Goal: Task Accomplishment & Management: Manage account settings

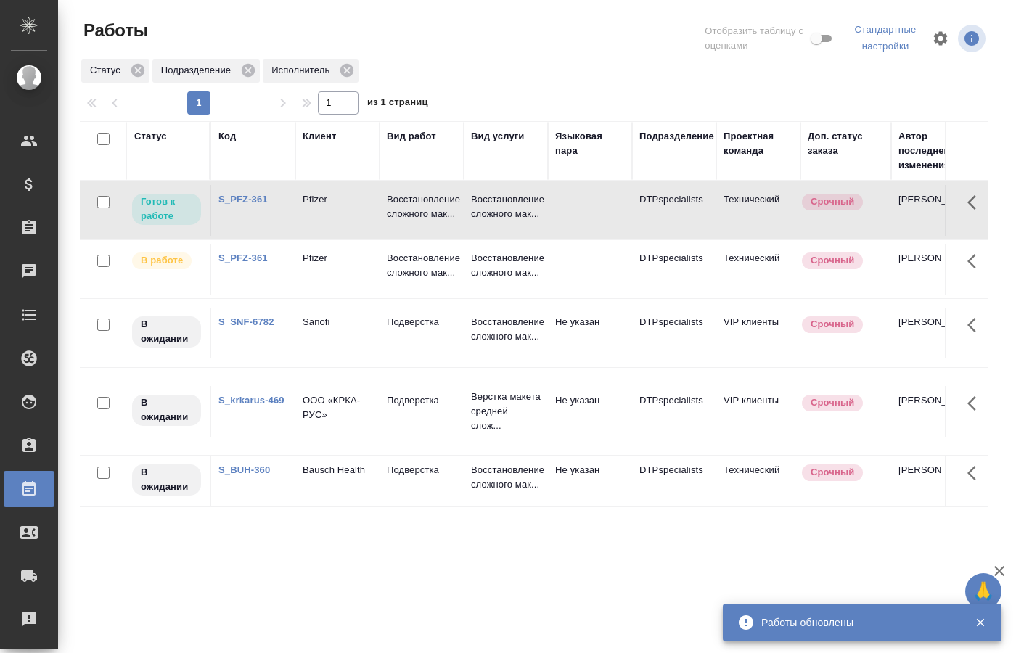
scroll to position [0, 218]
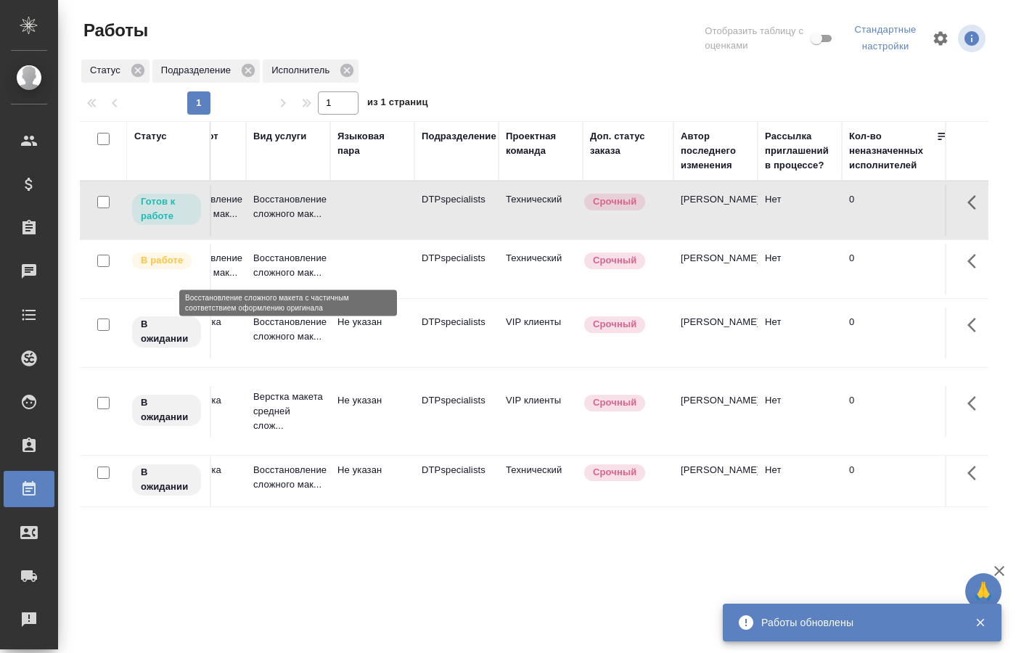
click at [294, 265] on p "Восстановление сложного мак..." at bounding box center [288, 265] width 70 height 29
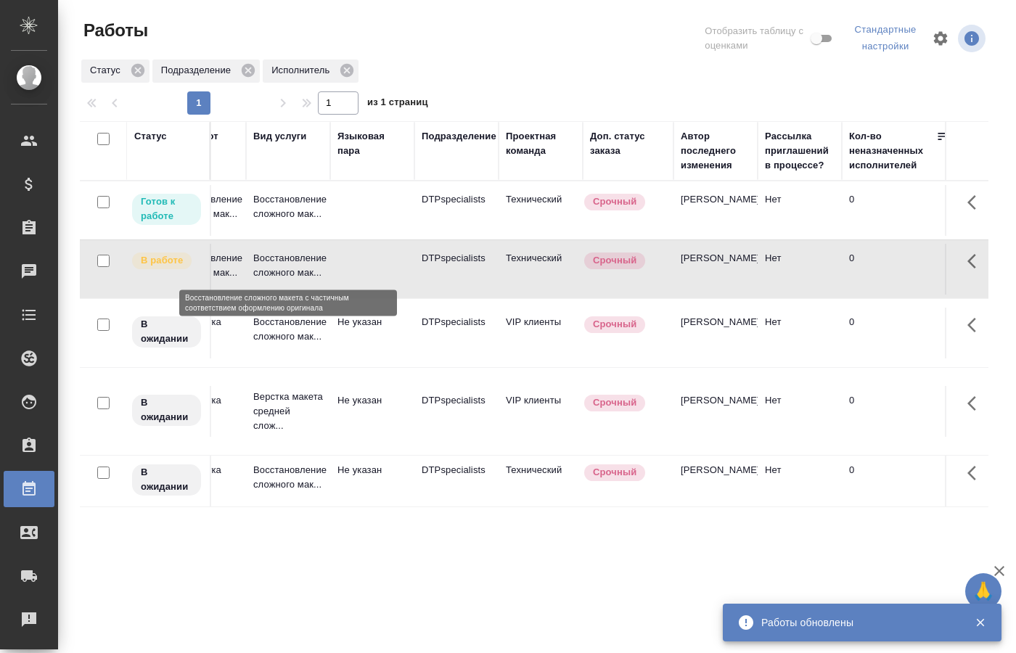
click at [294, 265] on p "Восстановление сложного мак..." at bounding box center [288, 265] width 70 height 29
click at [287, 209] on p "Восстановление сложного мак..." at bounding box center [288, 206] width 70 height 29
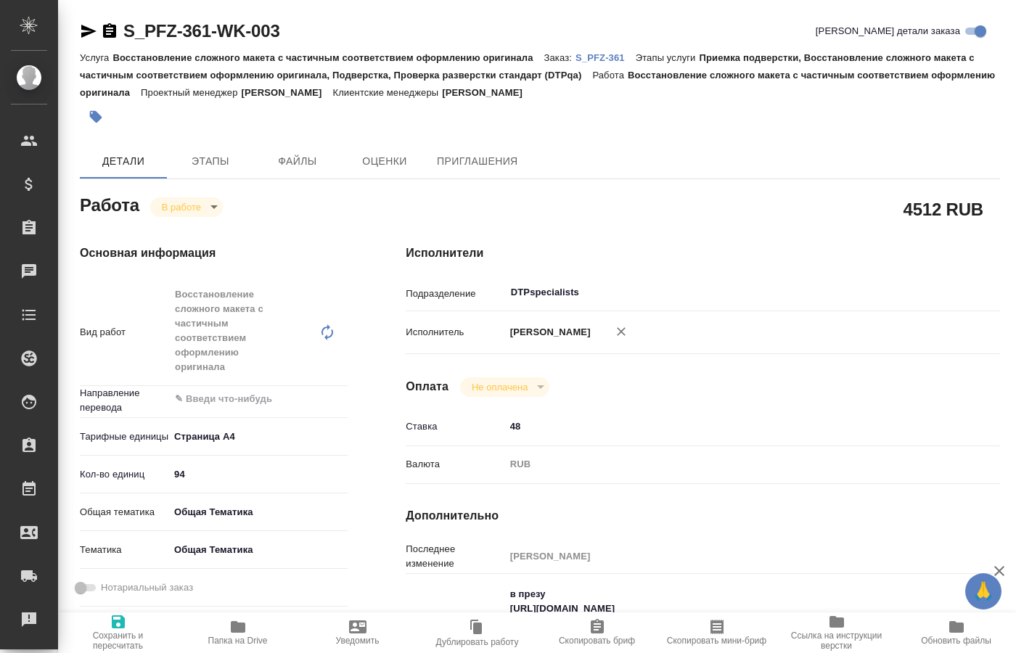
type textarea "x"
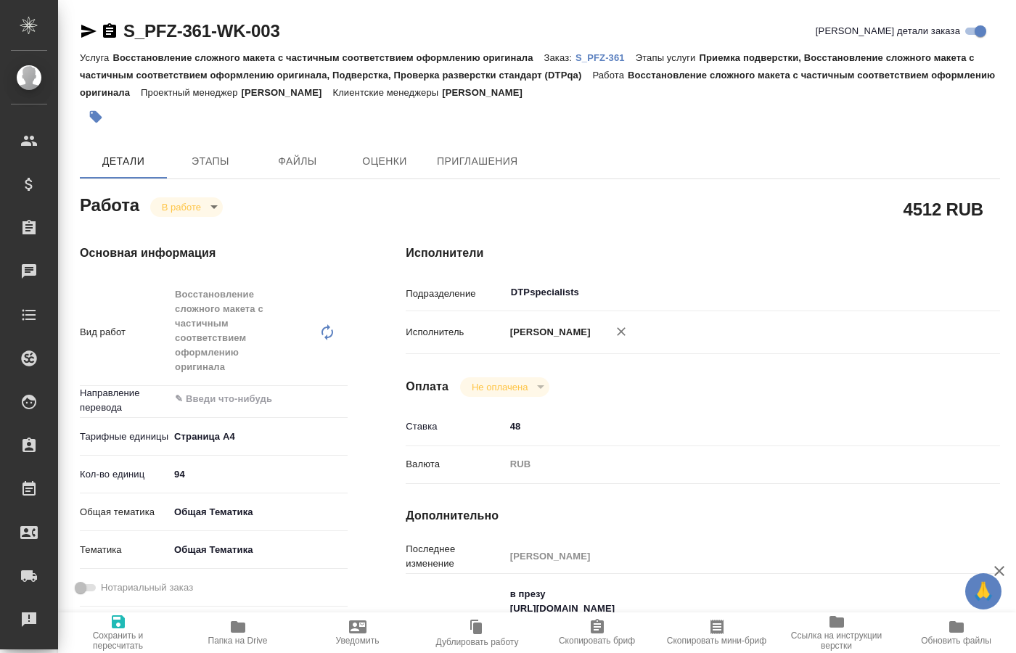
type textarea "x"
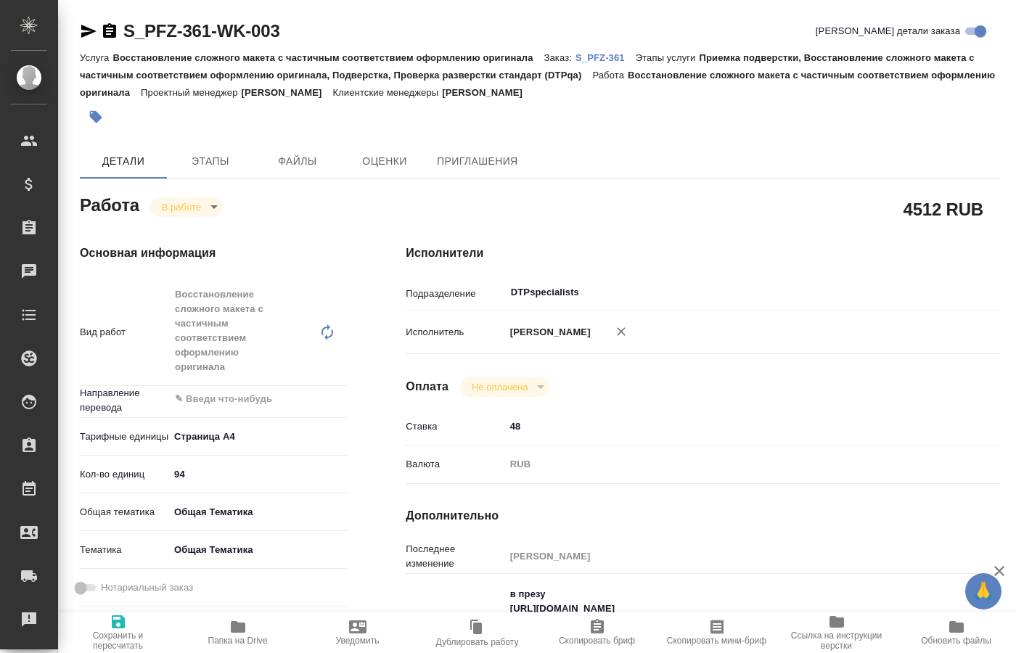
type textarea "x"
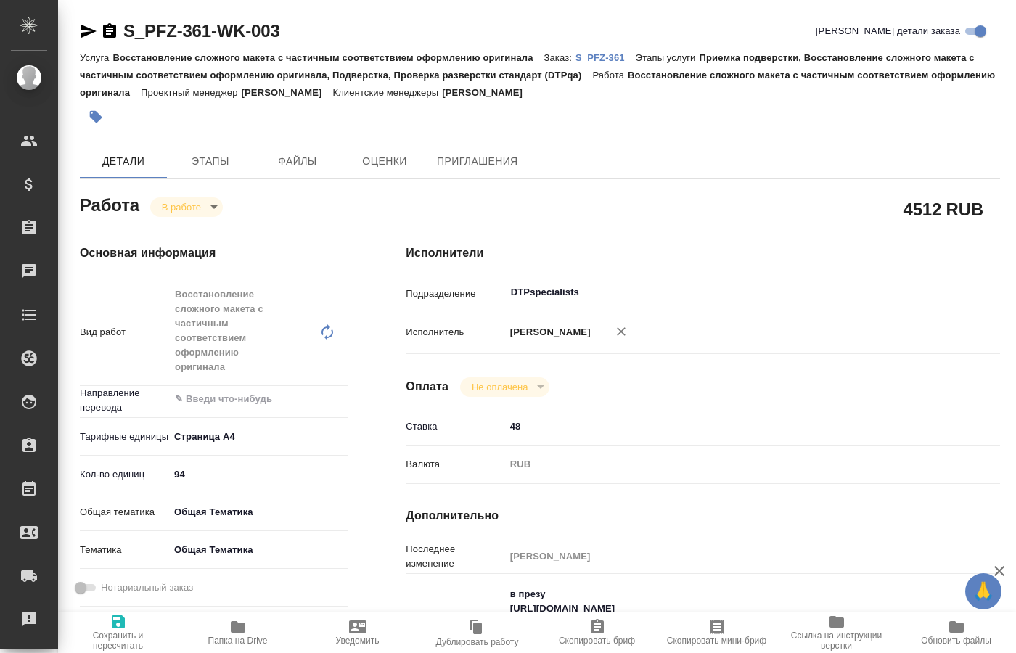
type textarea "x"
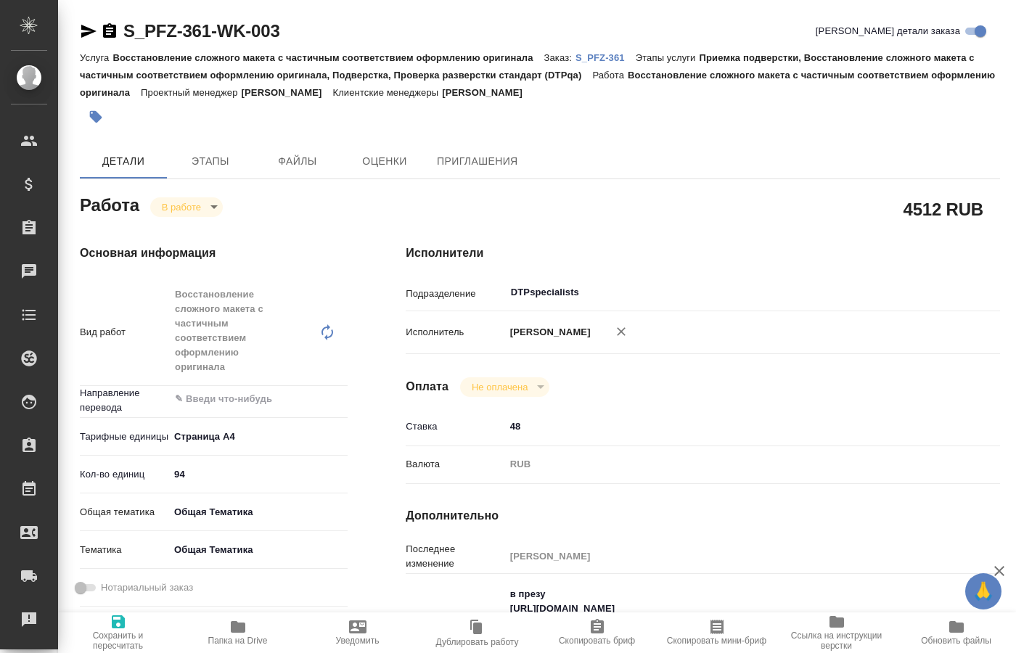
type textarea "x"
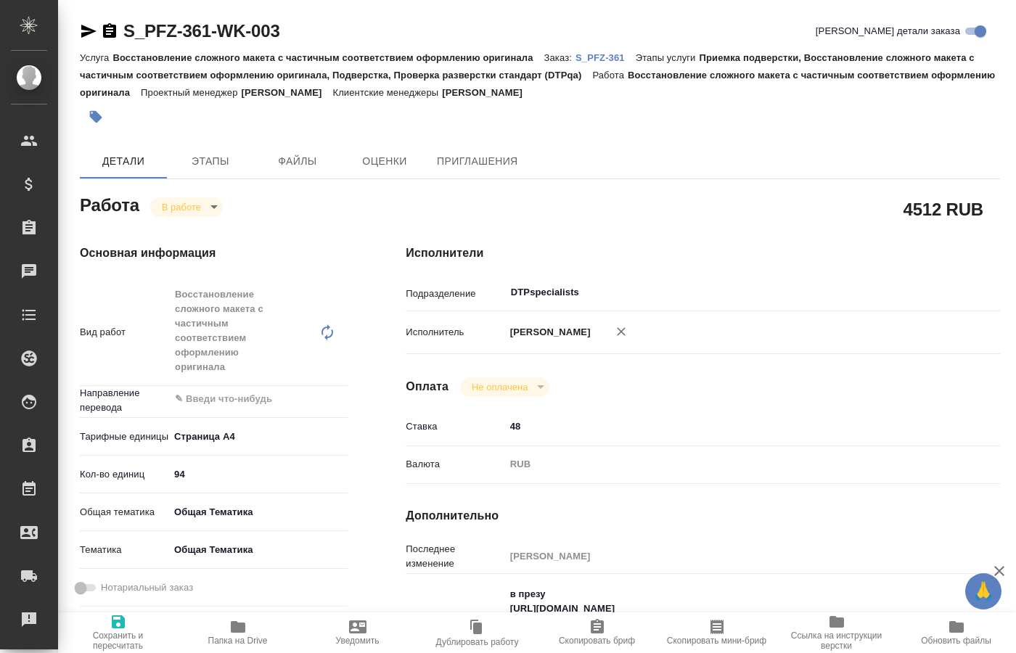
type textarea "x"
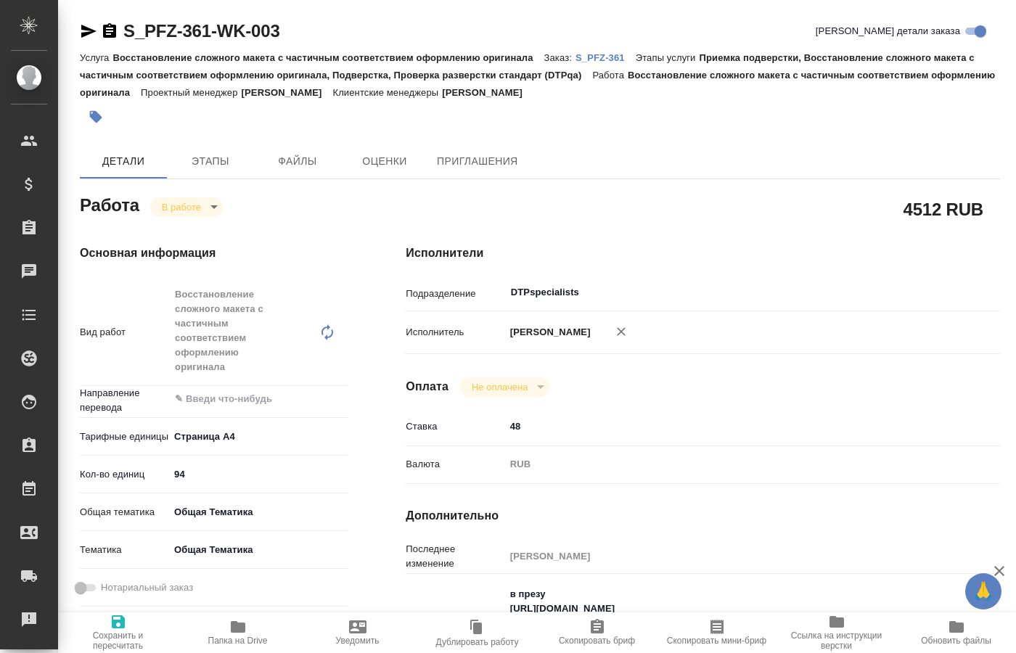
type textarea "x"
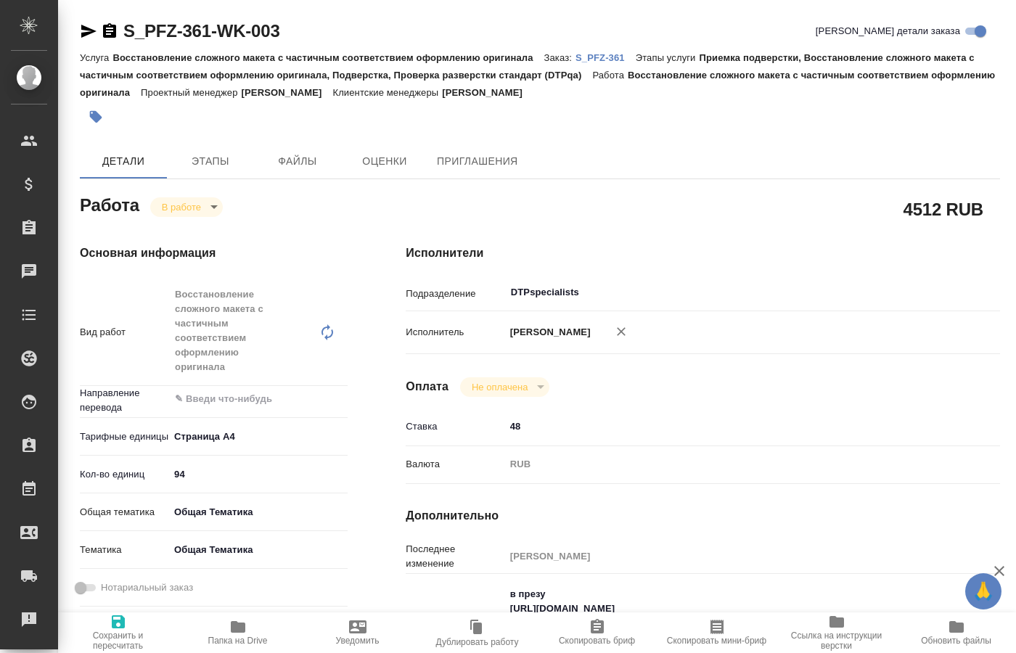
scroll to position [74, 0]
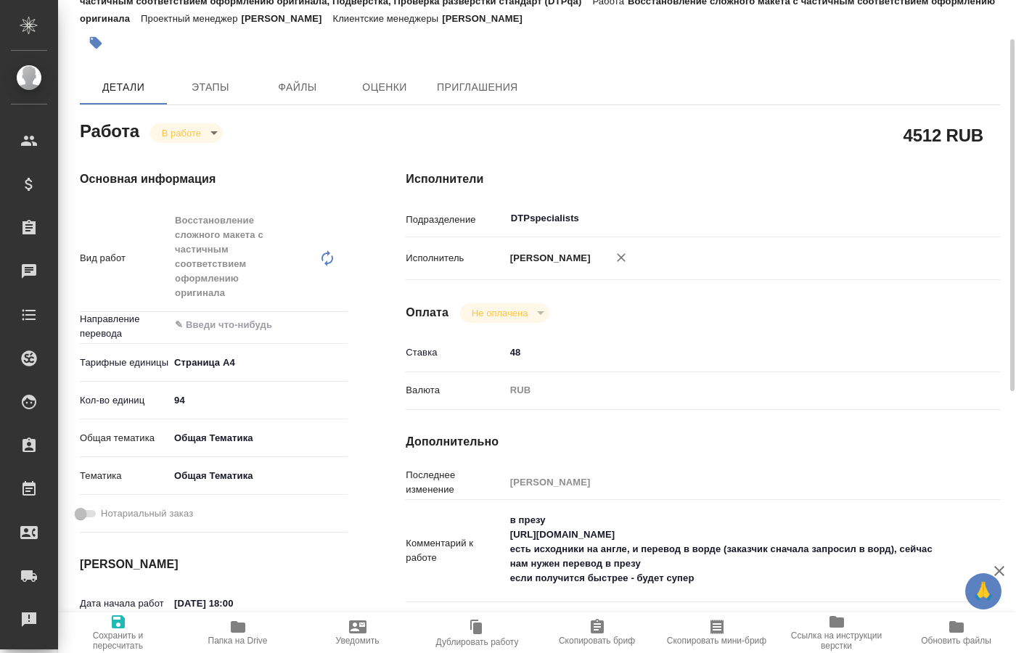
type textarea "x"
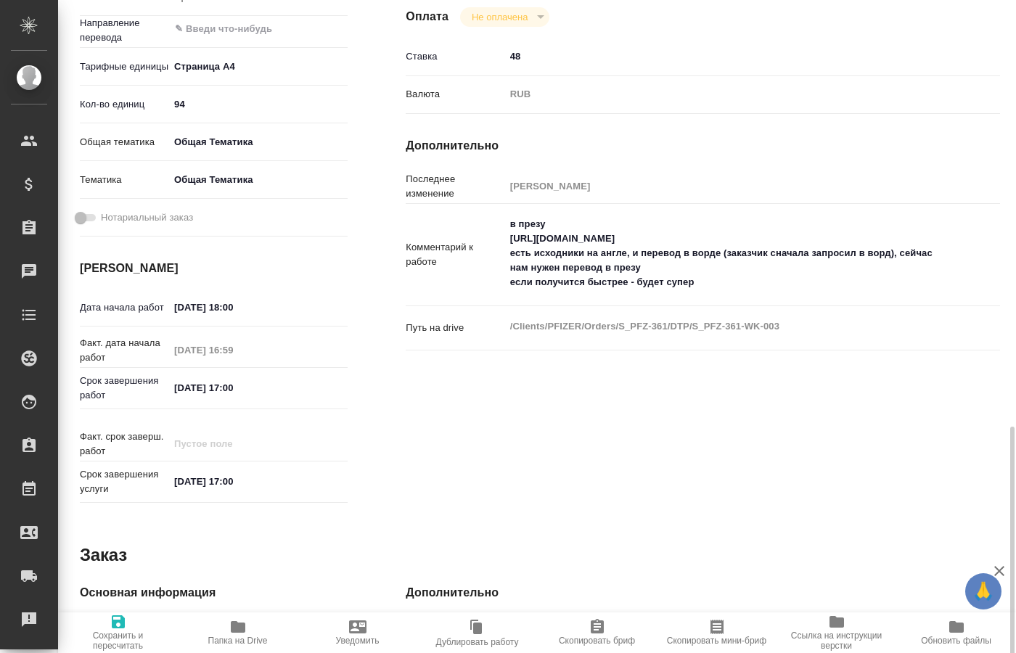
scroll to position [559, 0]
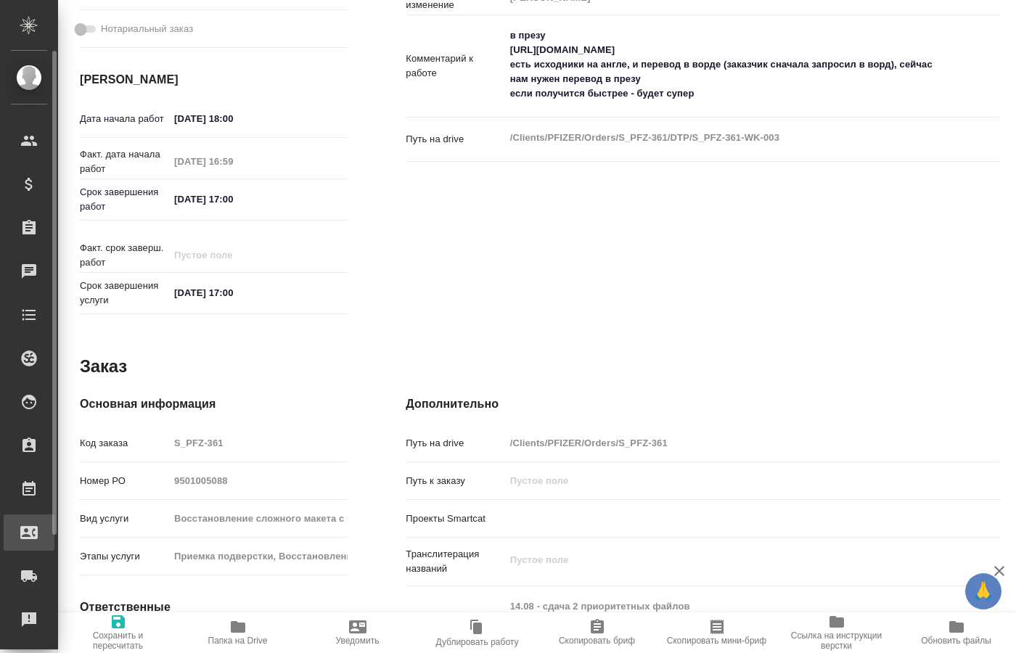
type textarea "x"
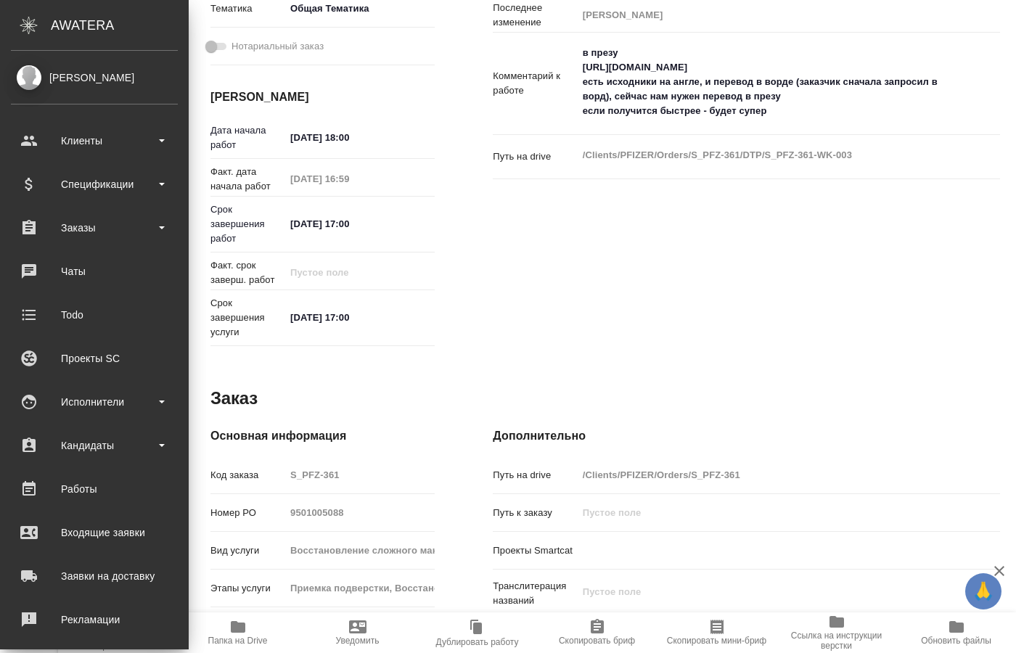
type textarea "x"
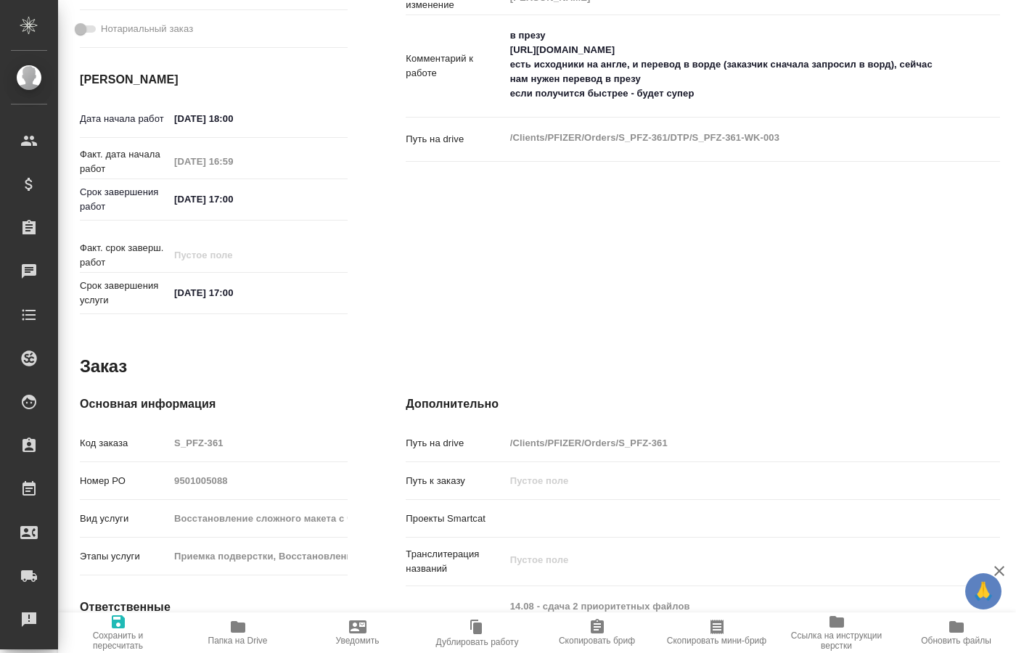
type textarea "x"
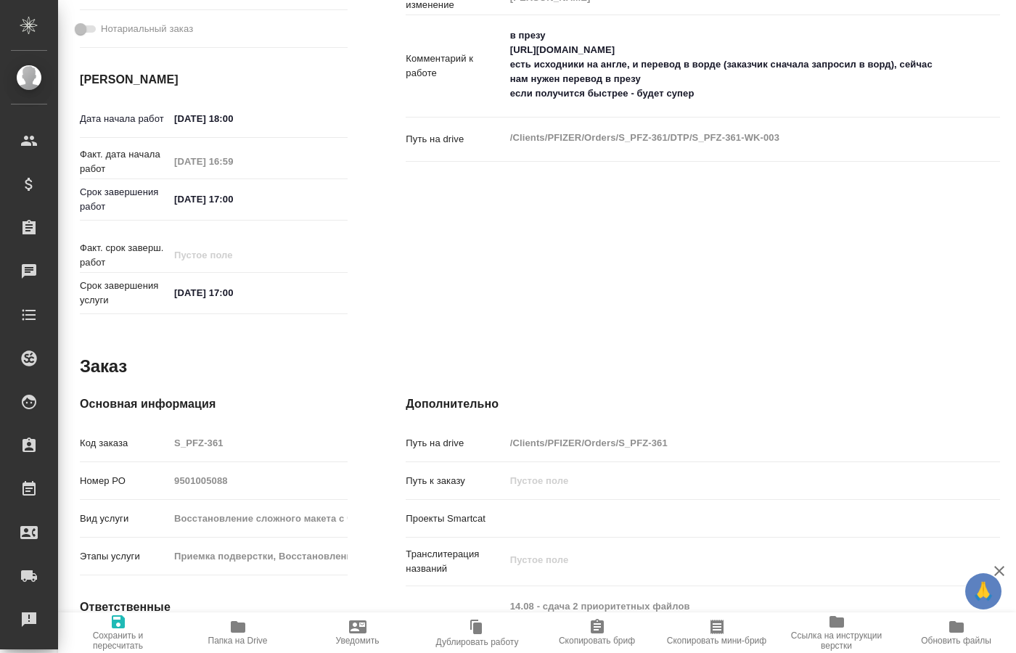
click at [234, 625] on icon "button" at bounding box center [238, 627] width 15 height 12
type textarea "x"
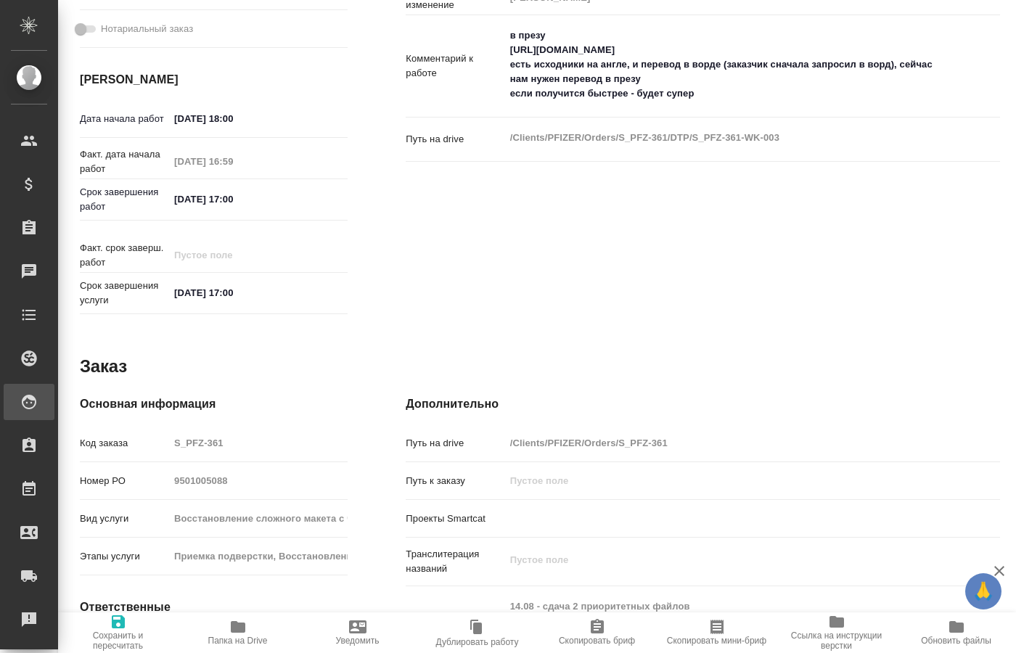
type textarea "x"
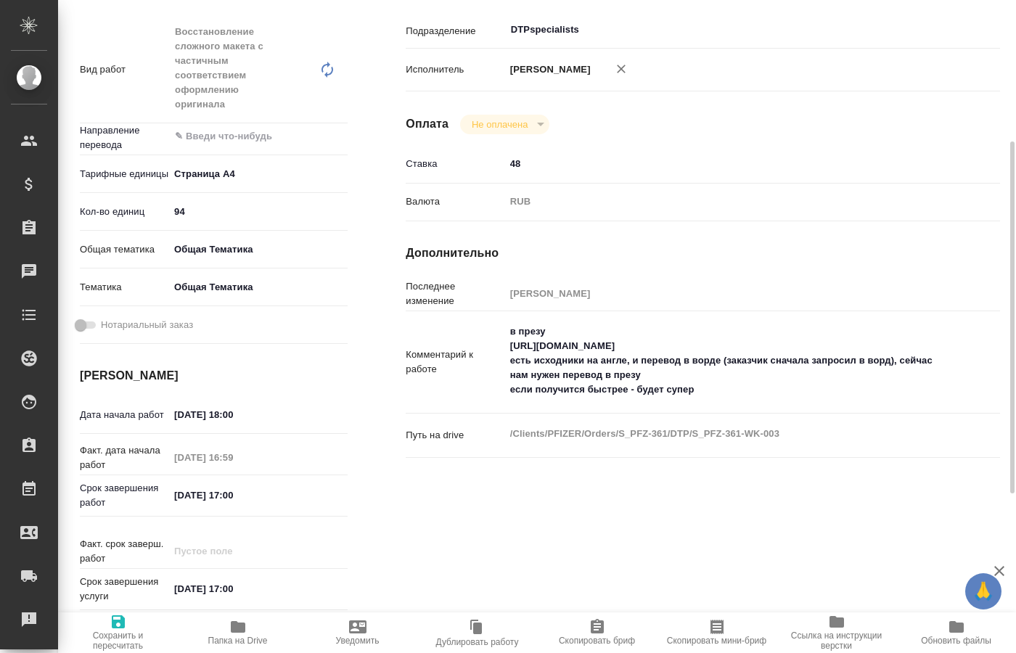
scroll to position [0, 0]
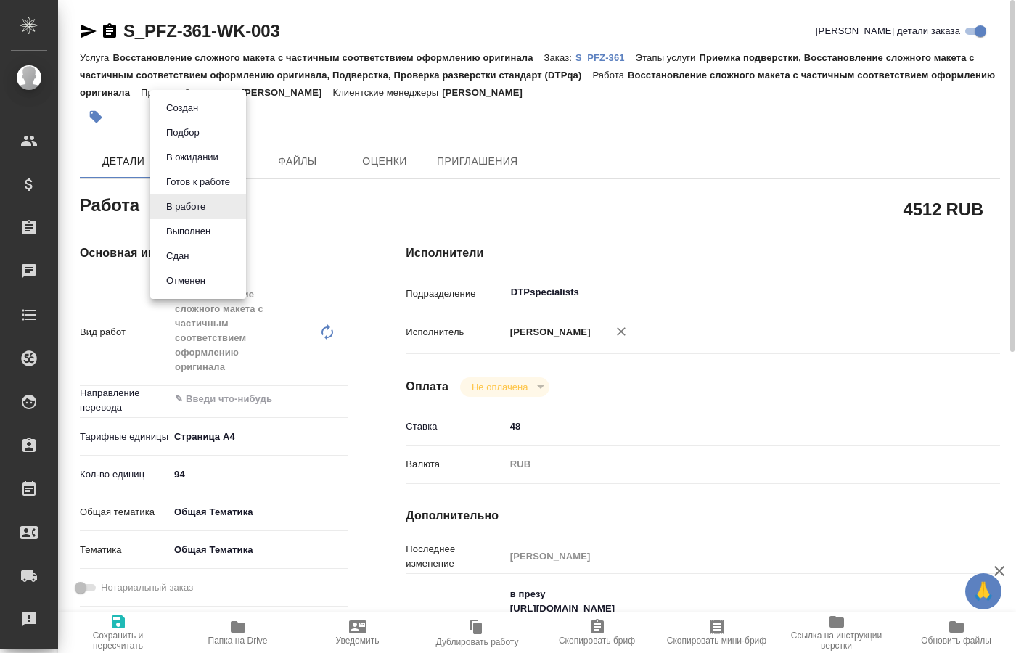
click at [207, 208] on body "🙏 .cls-1 fill:#fff; AWATERA [PERSON_NAME] Спецификации Заказы 0 Чаты Todo Проек…" at bounding box center [508, 326] width 1016 height 653
click at [200, 230] on button "Выполнен" at bounding box center [188, 231] width 53 height 16
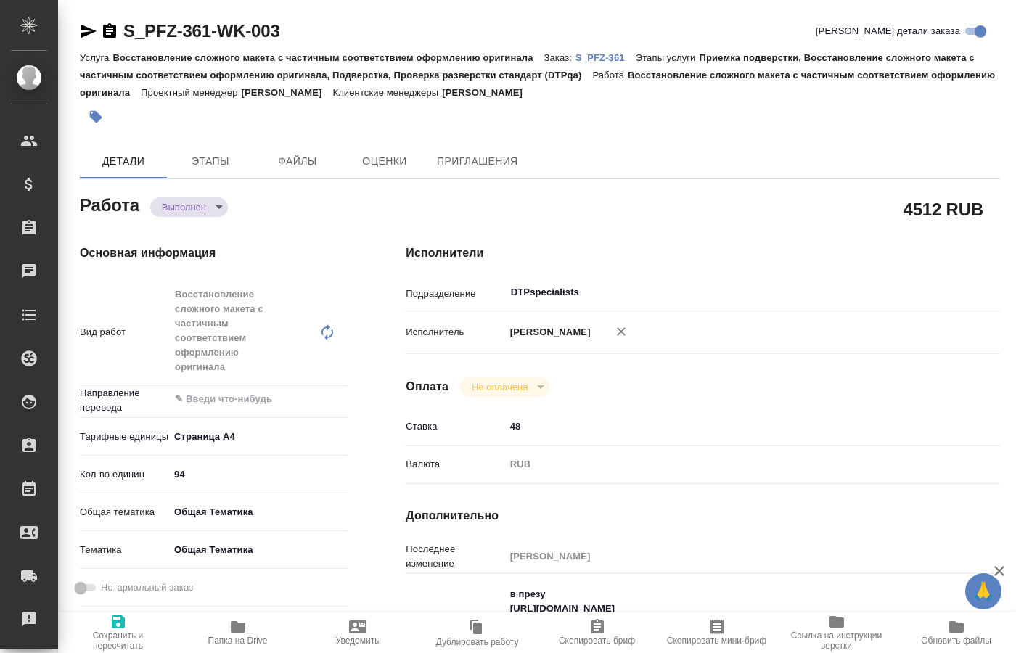
type textarea "x"
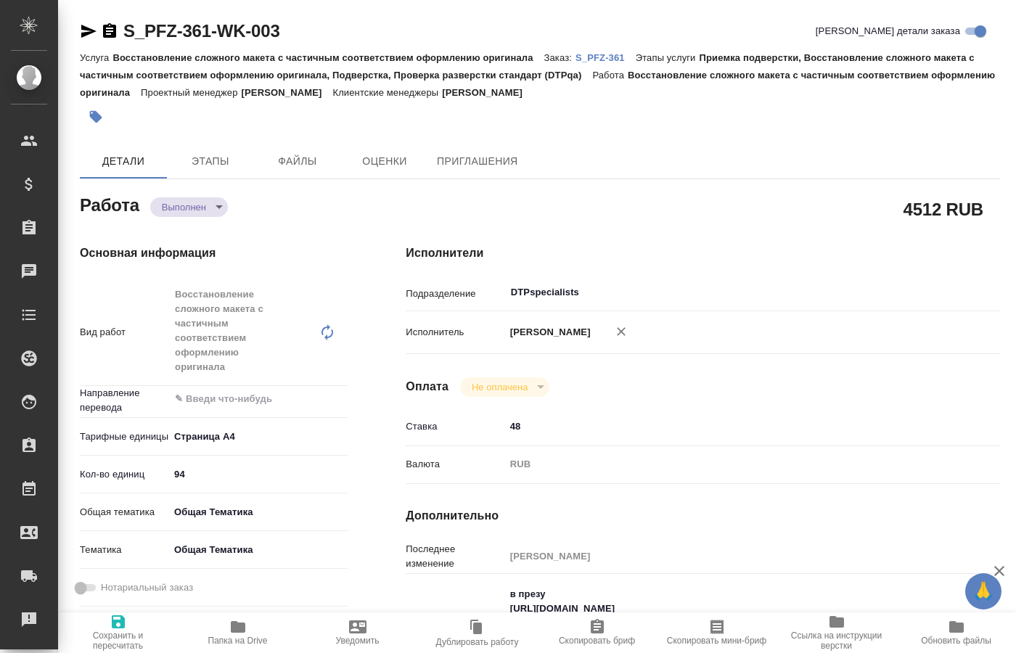
type textarea "x"
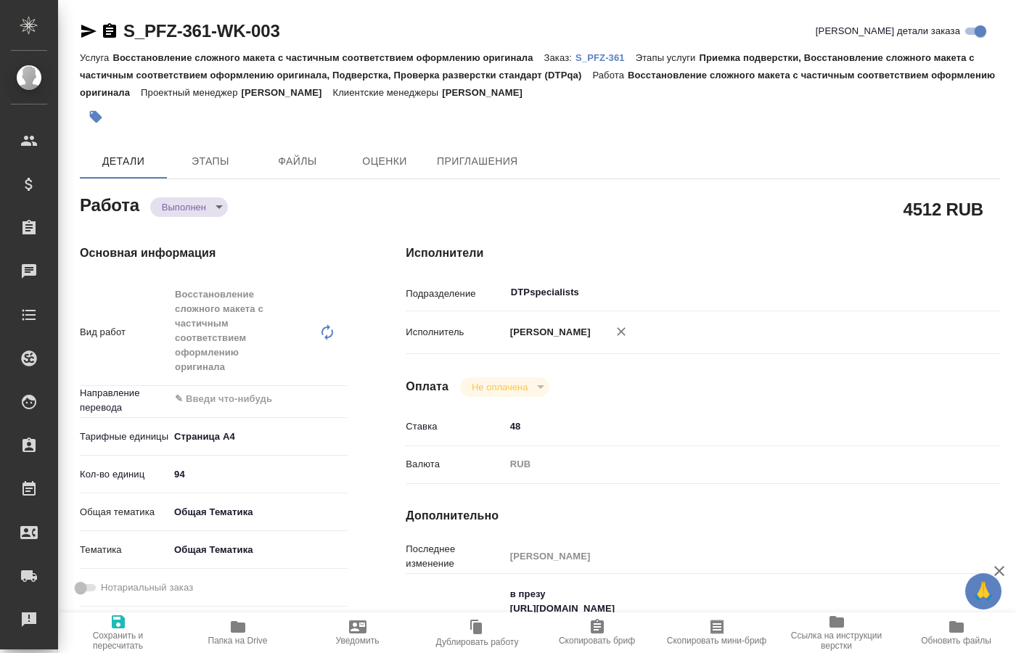
type textarea "x"
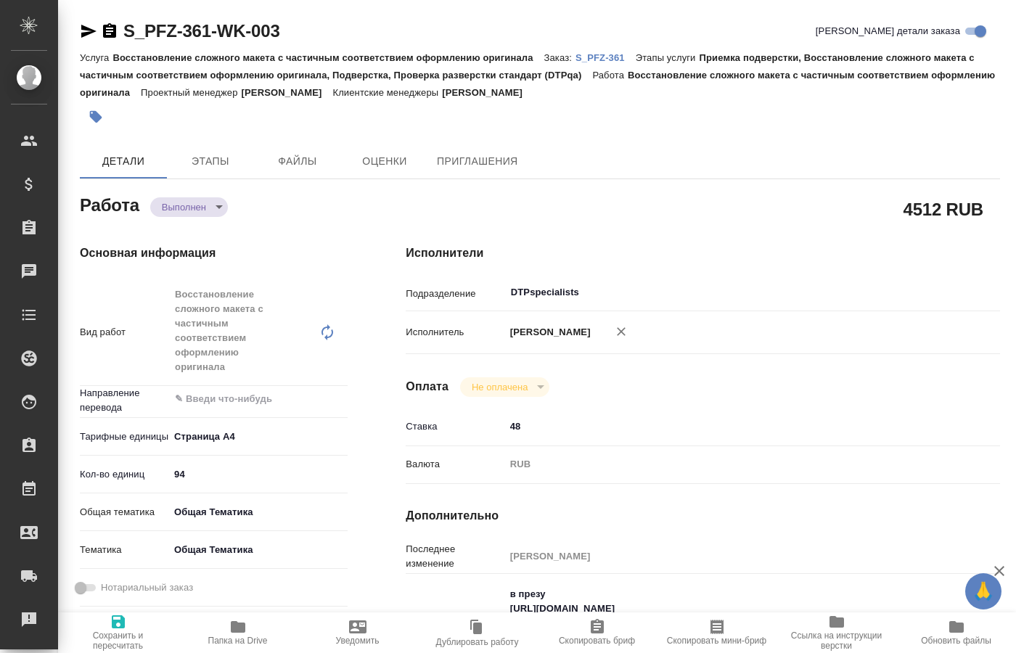
type textarea "x"
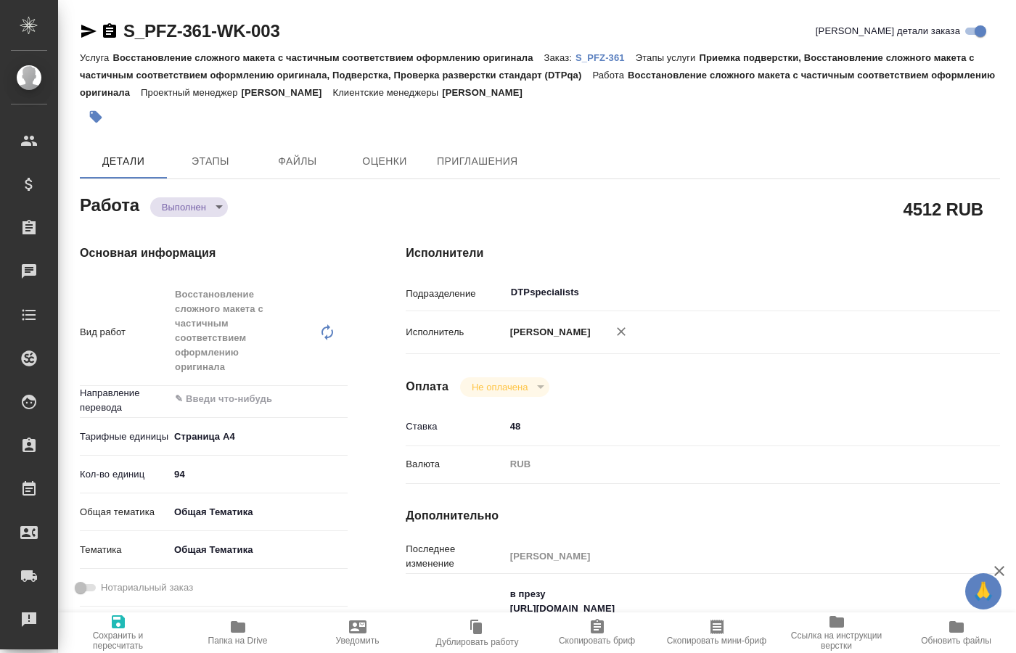
type textarea "x"
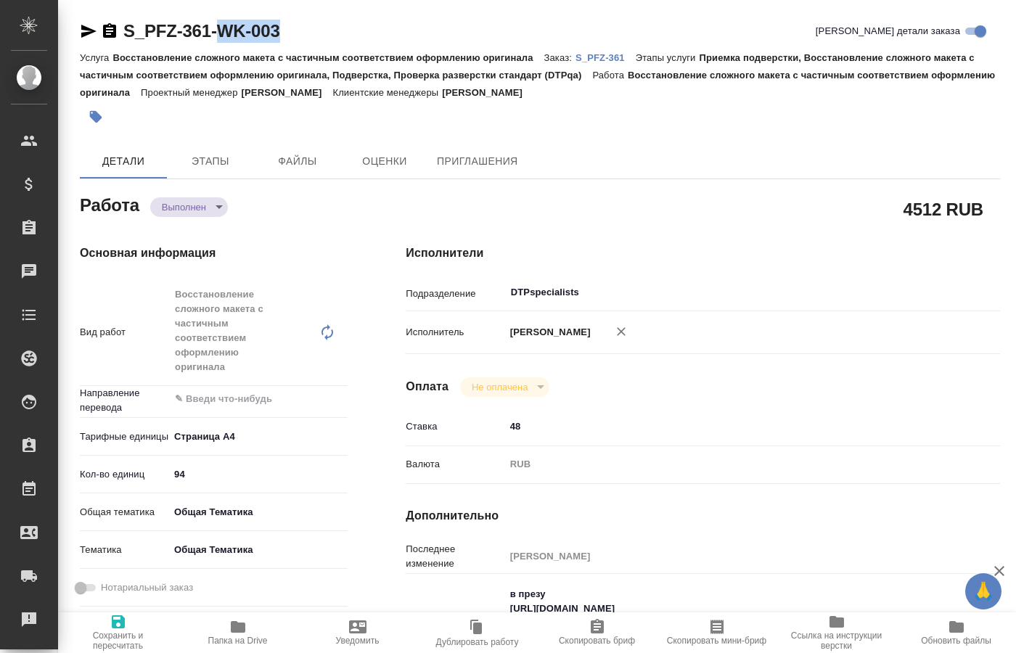
drag, startPoint x: 294, startPoint y: 21, endPoint x: 220, endPoint y: 36, distance: 75.6
click at [220, 36] on div "S_PFZ-361-WK-003 [PERSON_NAME] детали заказа" at bounding box center [540, 31] width 920 height 23
copy link "WK-003"
type textarea "x"
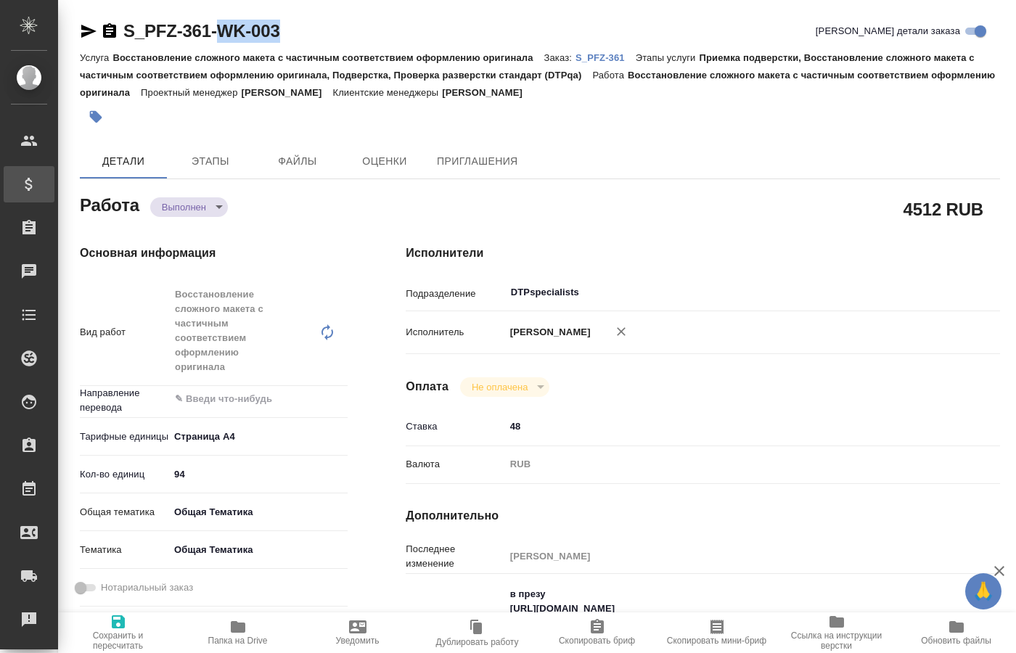
type textarea "x"
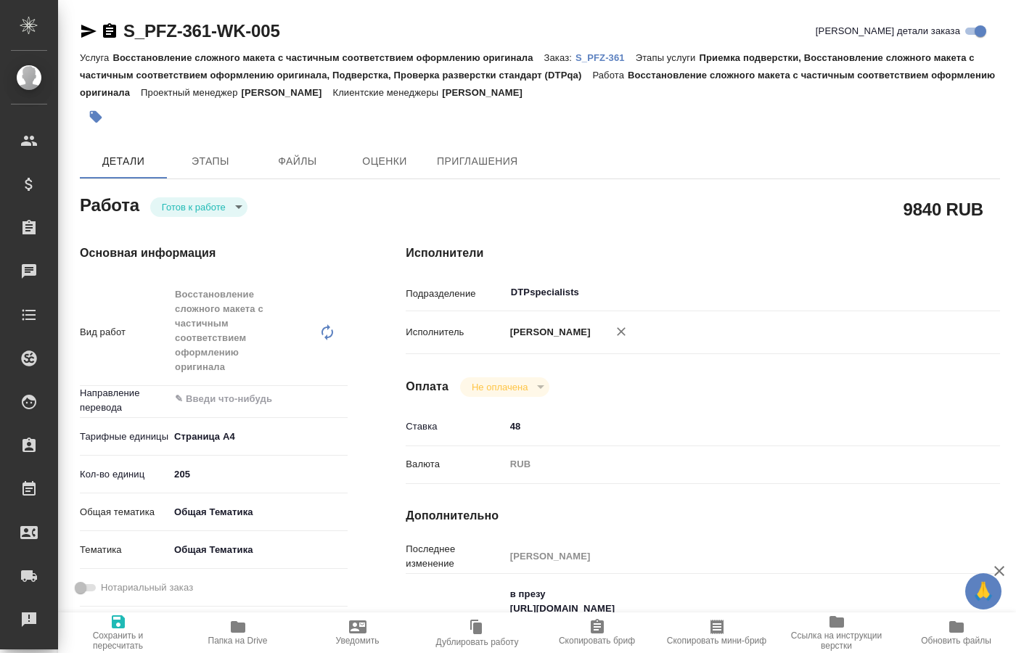
type textarea "x"
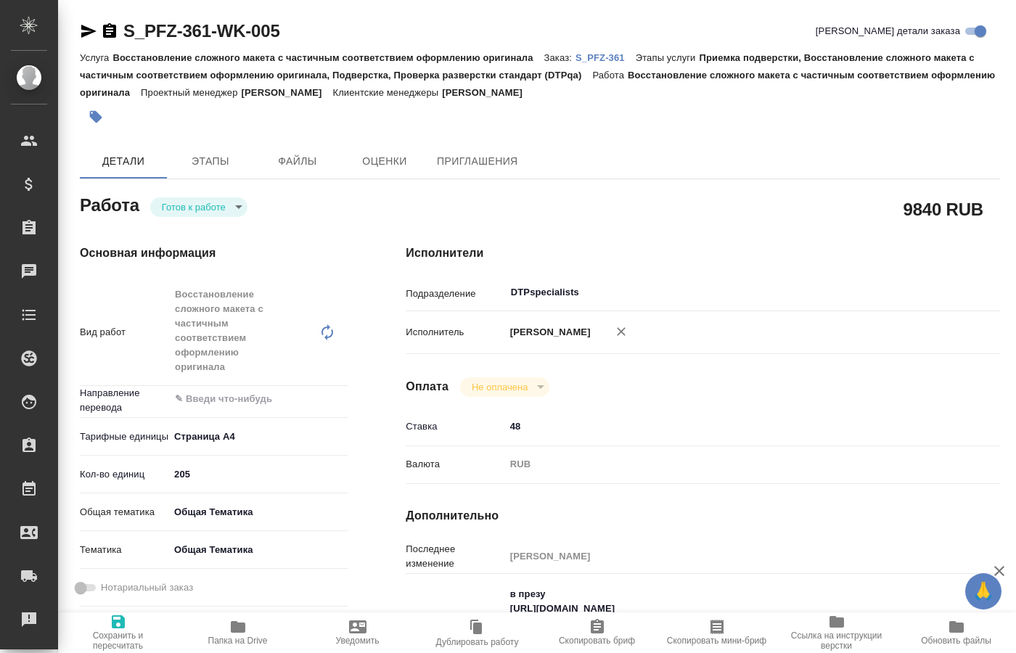
type textarea "x"
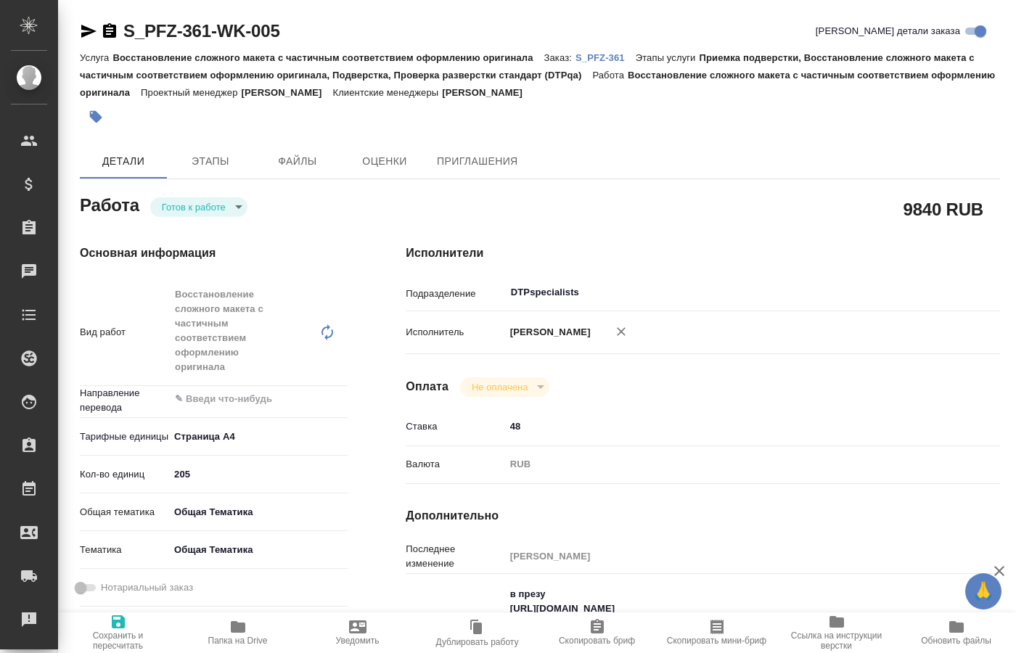
type textarea "x"
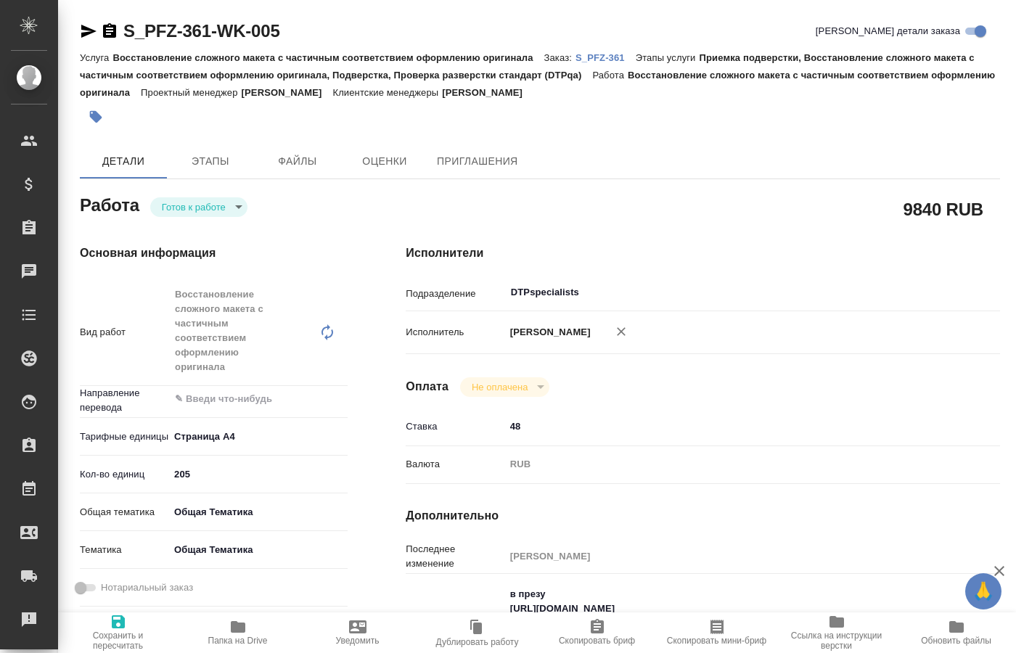
type textarea "x"
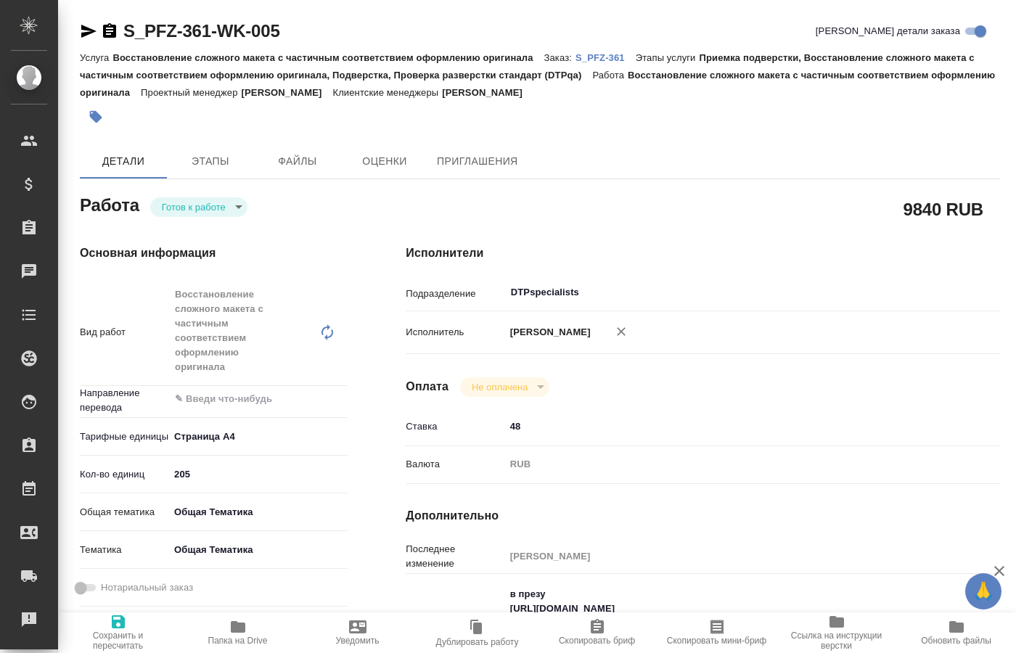
type textarea "x"
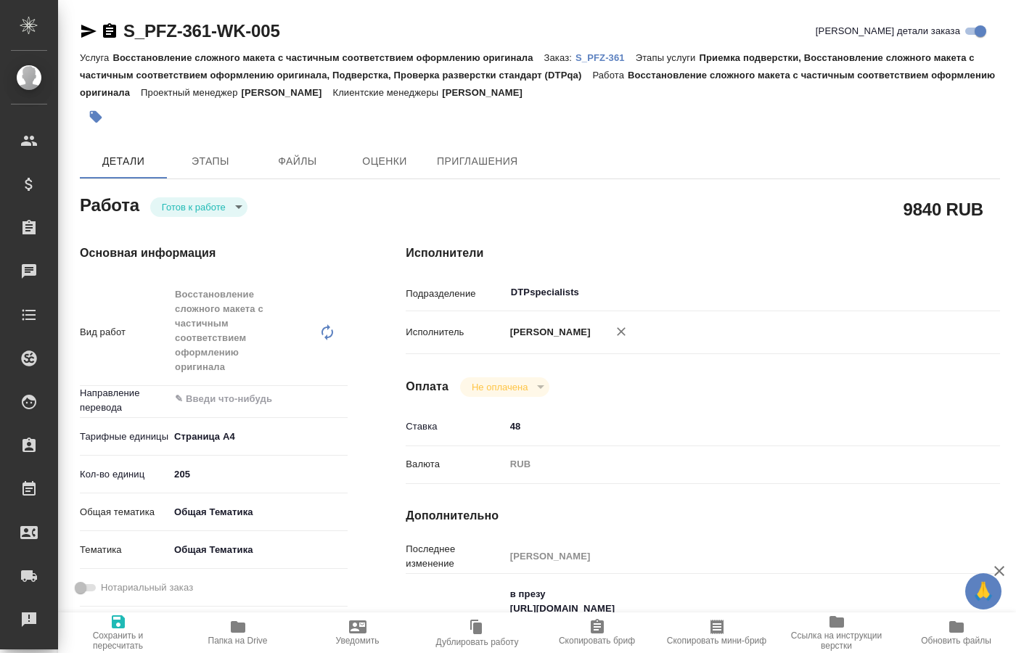
type textarea "x"
drag, startPoint x: 296, startPoint y: 22, endPoint x: 222, endPoint y: 40, distance: 76.0
click at [222, 40] on div "S_PFZ-361-WK-005 Кратко детали заказа" at bounding box center [540, 31] width 920 height 23
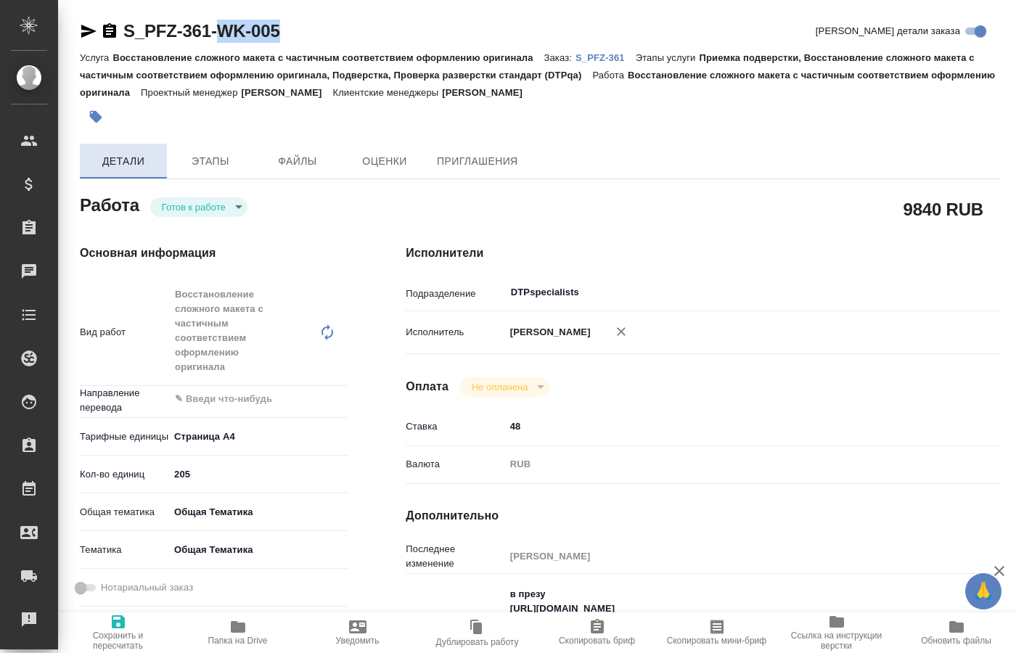
copy link "WK-005"
type textarea "x"
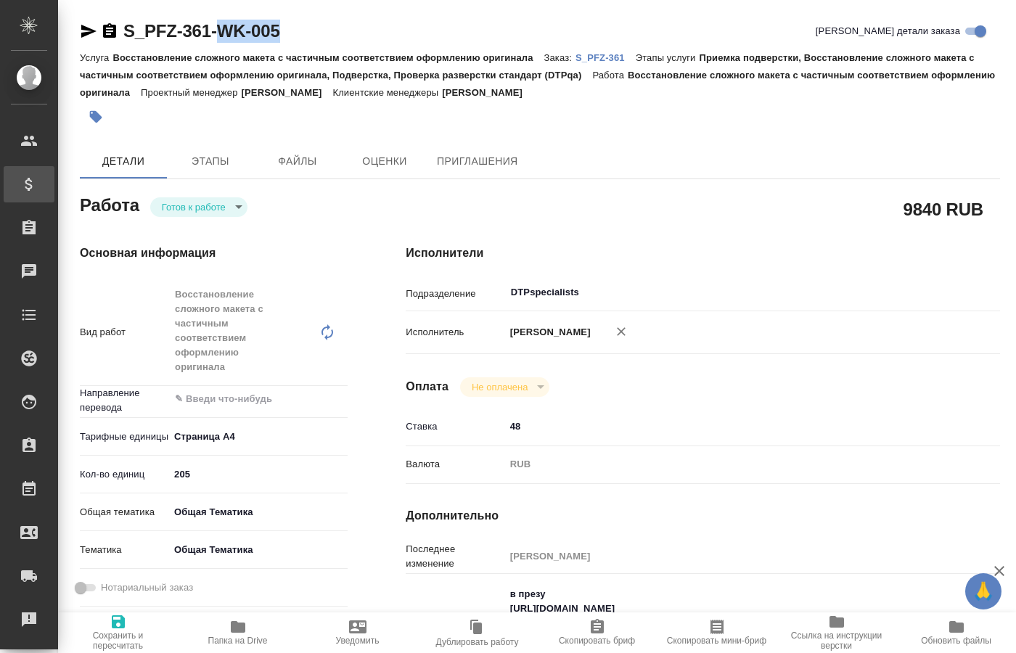
type textarea "x"
